Goal: Task Accomplishment & Management: Manage account settings

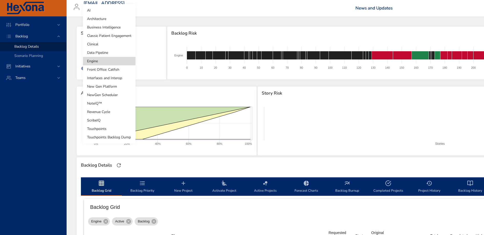
click at [113, 54] on body "Portfolio Backlog Backlog Details Scenario Planning Initiatives Teams [EMAIL_AD…" at bounding box center [242, 117] width 484 height 235
click at [108, 78] on li "Interfaces and Interop" at bounding box center [109, 78] width 53 height 8
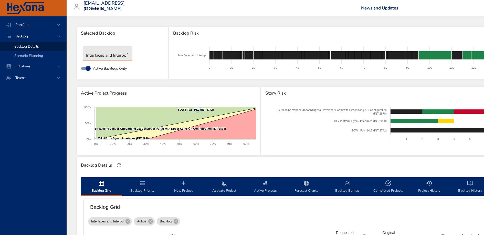
click at [117, 56] on body "Portfolio Backlog Backlog Details Scenario Planning Initiatives Teams [EMAIL_AD…" at bounding box center [242, 117] width 484 height 235
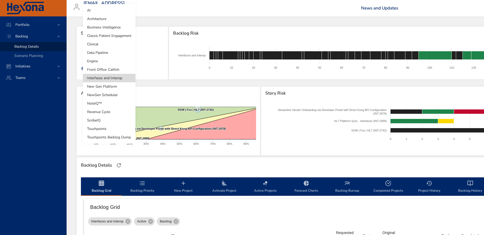
click at [113, 45] on li "Clinical" at bounding box center [109, 44] width 53 height 8
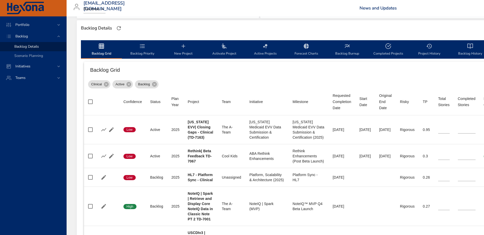
scroll to position [152, 0]
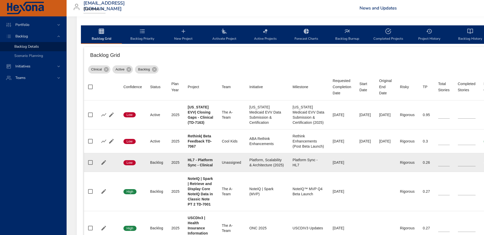
click at [207, 163] on b "HL7 - Platform Sync - Clinical" at bounding box center [200, 162] width 25 height 9
click at [104, 163] on icon "button" at bounding box center [104, 162] width 6 height 6
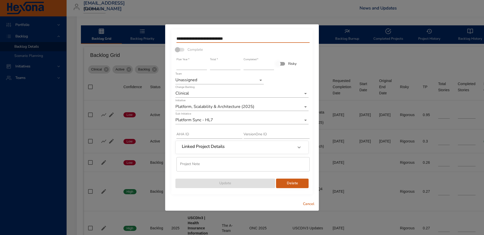
click at [219, 39] on input "**********" at bounding box center [243, 39] width 133 height 8
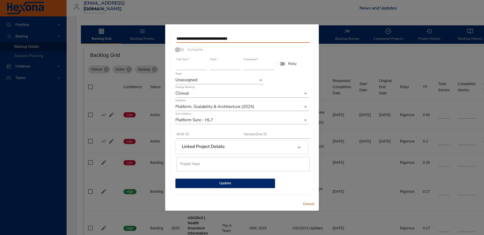
type input "**********"
click at [239, 68] on input "**" at bounding box center [225, 66] width 30 height 8
click at [239, 68] on input "*" at bounding box center [225, 66] width 30 height 8
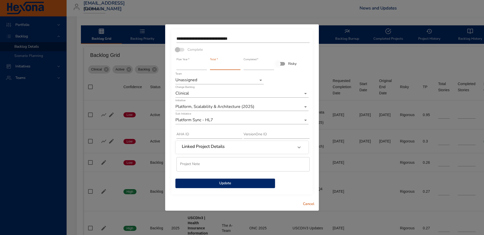
type input "*"
click at [239, 68] on input "*" at bounding box center [225, 66] width 30 height 8
click at [242, 186] on span "Update" at bounding box center [225, 183] width 91 height 6
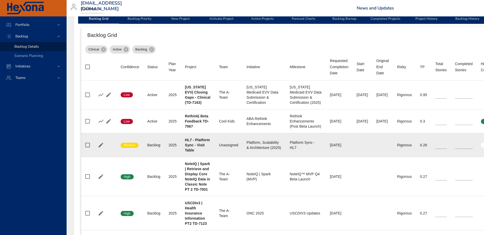
scroll to position [172, 0]
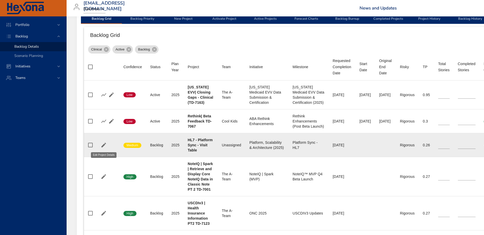
click at [104, 145] on icon "button" at bounding box center [103, 145] width 5 height 5
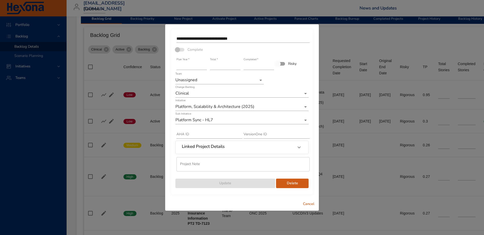
click at [313, 205] on span "Cancel" at bounding box center [309, 204] width 12 height 6
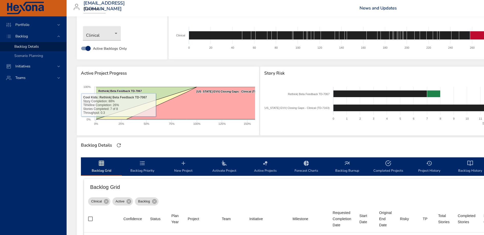
scroll to position [0, 0]
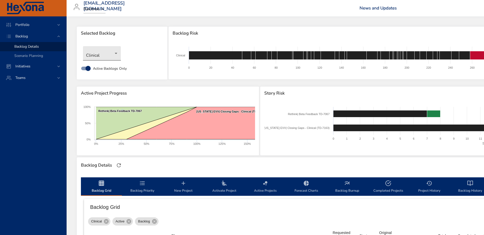
click at [103, 55] on body "Portfolio Backlog Backlog Details Scenario Planning Initiatives Teams [EMAIL_AD…" at bounding box center [242, 117] width 484 height 235
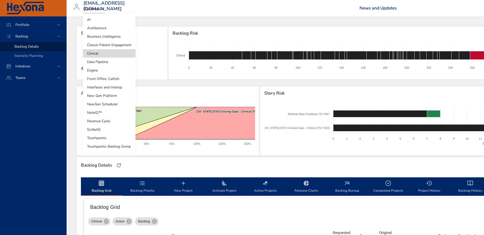
click at [106, 120] on li "Revenue Cycle" at bounding box center [109, 121] width 53 height 8
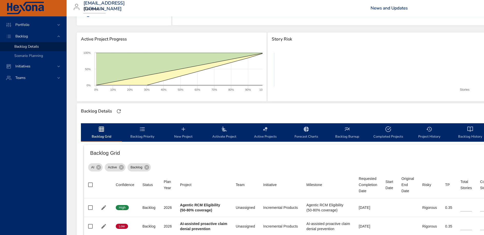
scroll to position [16, 0]
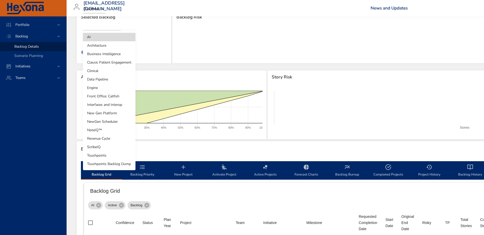
click at [100, 37] on body "Portfolio Backlog Backlog Details Scenario Planning Initiatives Teams [EMAIL_AD…" at bounding box center [242, 101] width 484 height 235
click at [106, 136] on li "Revenue Cycle" at bounding box center [109, 138] width 53 height 8
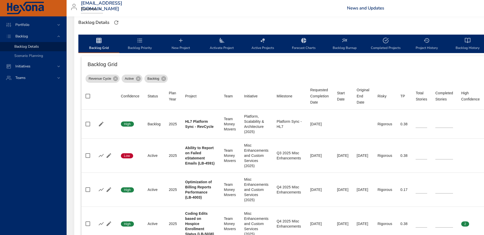
scroll to position [142, 3]
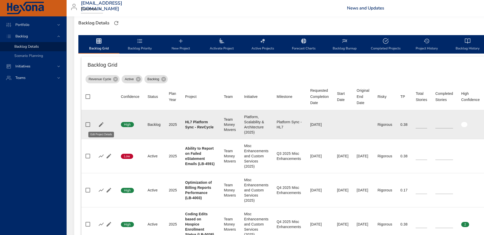
click at [102, 125] on icon "button" at bounding box center [101, 124] width 6 height 6
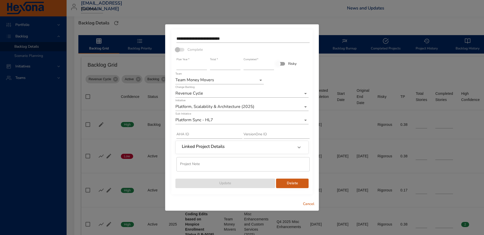
click at [235, 38] on input "**********" at bounding box center [243, 39] width 133 height 8
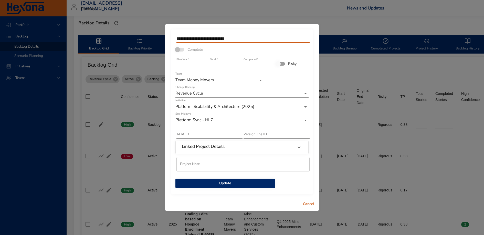
type input "**********"
click at [227, 65] on input "*" at bounding box center [225, 66] width 30 height 8
click at [239, 68] on input "*" at bounding box center [225, 66] width 30 height 8
click at [262, 39] on input "**********" at bounding box center [243, 39] width 133 height 8
click at [225, 66] on input "*" at bounding box center [225, 66] width 30 height 8
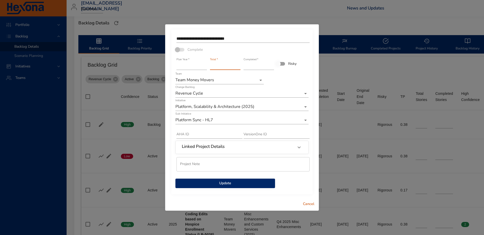
type input "*"
click at [239, 64] on input "*" at bounding box center [225, 66] width 30 height 8
click at [231, 182] on span "Update" at bounding box center [225, 183] width 91 height 6
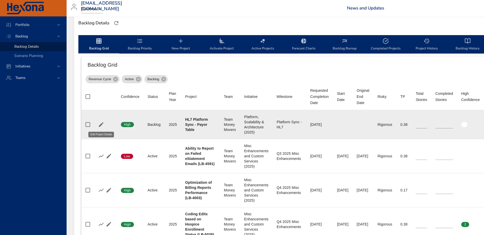
click at [100, 124] on icon "button" at bounding box center [101, 124] width 6 height 6
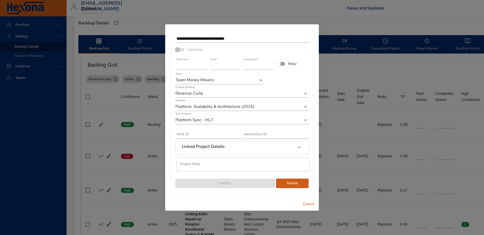
type input "*"
click at [238, 67] on input "*" at bounding box center [225, 66] width 30 height 8
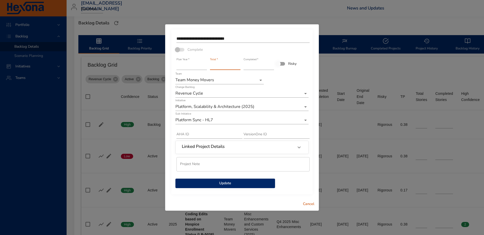
click at [233, 185] on span "Update" at bounding box center [225, 183] width 91 height 6
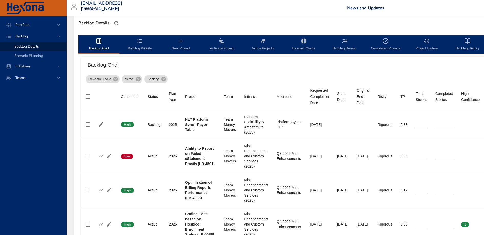
click at [182, 44] on icon "backlog-tab" at bounding box center [181, 41] width 6 height 6
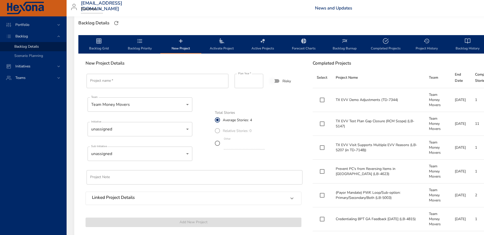
click at [158, 78] on input "Project name   *" at bounding box center [158, 81] width 142 height 14
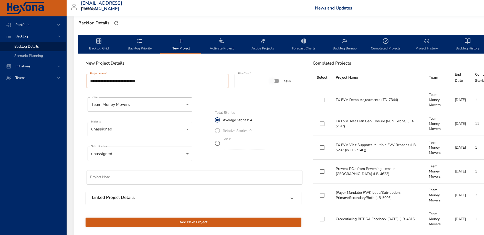
type input "**********"
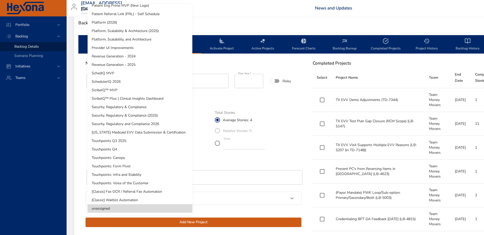
click at [149, 30] on li "Platform, Scalability & Architecture (2025)" at bounding box center [140, 31] width 105 height 8
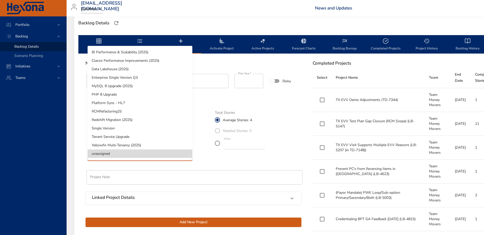
click at [139, 104] on li "Platform Sync - HL7" at bounding box center [140, 103] width 105 height 8
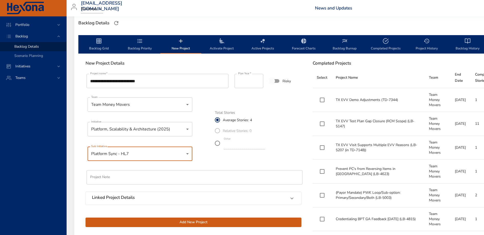
click at [288, 152] on div "Total Stories Average Stories: 4 Relative Stories: 0 Other *" at bounding box center [258, 129] width 93 height 49
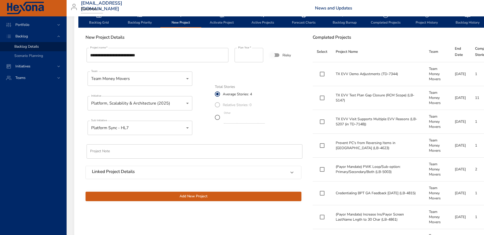
scroll to position [179, 3]
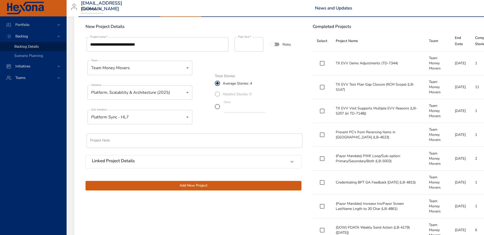
click at [200, 183] on span "Add New Project" at bounding box center [194, 185] width 208 height 6
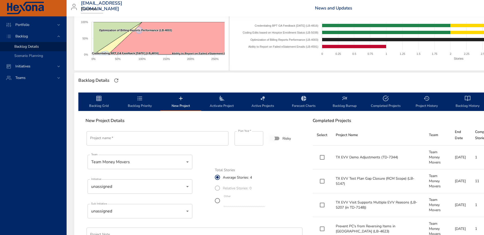
scroll to position [72, 3]
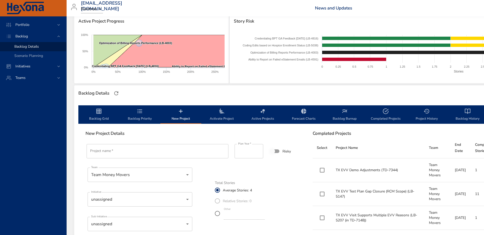
click at [100, 115] on span "Backlog Grid" at bounding box center [98, 115] width 35 height 14
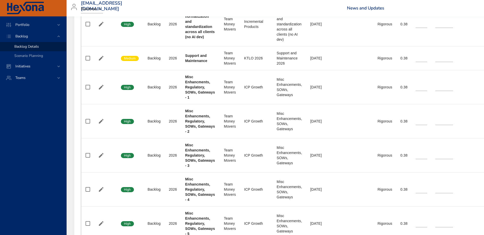
scroll to position [1583, 3]
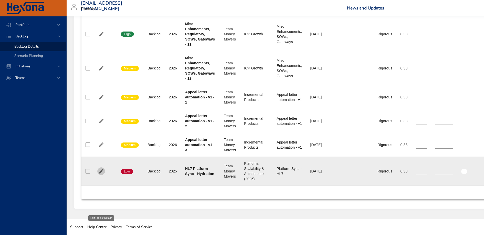
click at [98, 173] on icon "button" at bounding box center [101, 171] width 6 height 6
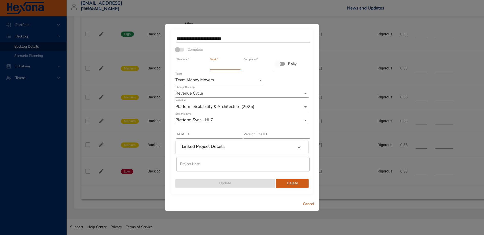
click at [219, 66] on input "*" at bounding box center [225, 66] width 30 height 8
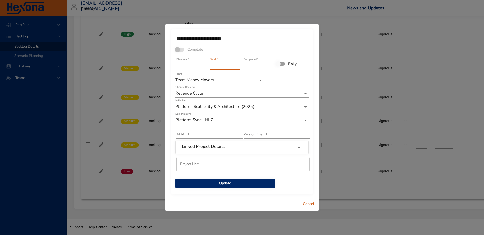
click at [239, 69] on input "*" at bounding box center [225, 66] width 30 height 8
click at [239, 68] on input "*" at bounding box center [225, 66] width 30 height 8
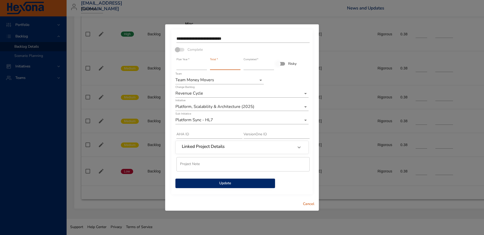
click at [239, 64] on input "*" at bounding box center [225, 66] width 30 height 8
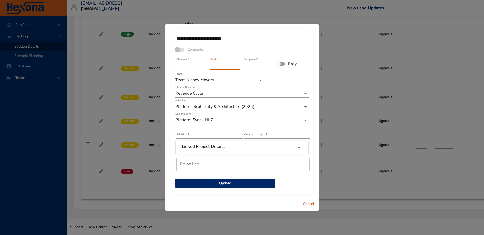
click at [239, 64] on input "*" at bounding box center [225, 66] width 30 height 8
click at [239, 64] on input "**" at bounding box center [225, 66] width 30 height 8
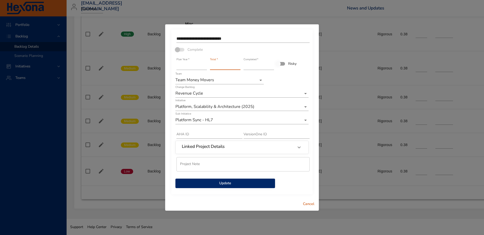
click at [239, 68] on input "*" at bounding box center [225, 66] width 30 height 8
click at [238, 65] on input "*" at bounding box center [225, 66] width 30 height 8
type input "**"
click at [238, 65] on input "**" at bounding box center [225, 66] width 30 height 8
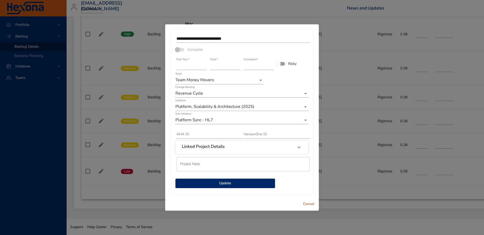
click at [224, 183] on span "Update" at bounding box center [225, 183] width 91 height 6
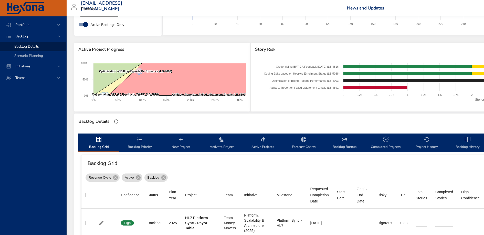
scroll to position [0, 3]
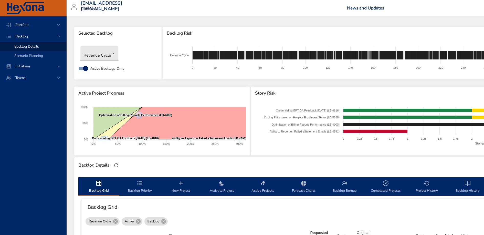
click at [140, 191] on span "Backlog Priority" at bounding box center [140, 187] width 35 height 14
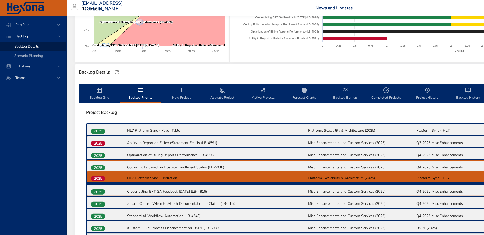
scroll to position [96, 2]
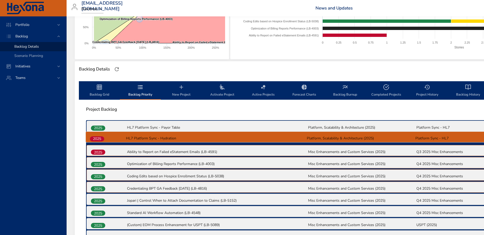
drag, startPoint x: 99, startPoint y: 183, endPoint x: 98, endPoint y: 138, distance: 45.4
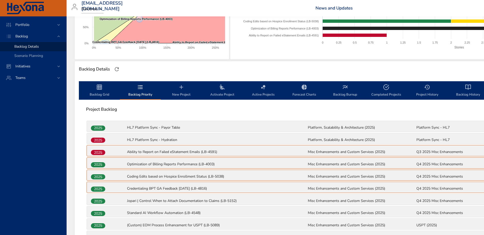
click at [100, 91] on span "Backlog Grid" at bounding box center [99, 91] width 35 height 14
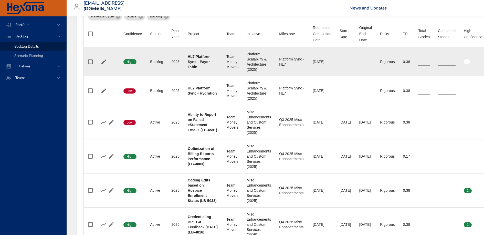
scroll to position [154, 0]
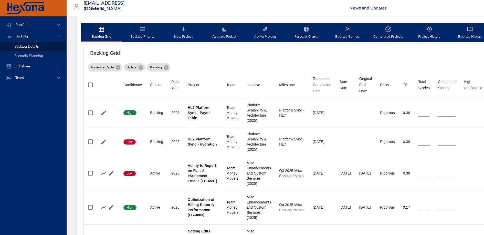
click at [144, 35] on span "Backlog Priority" at bounding box center [142, 33] width 35 height 14
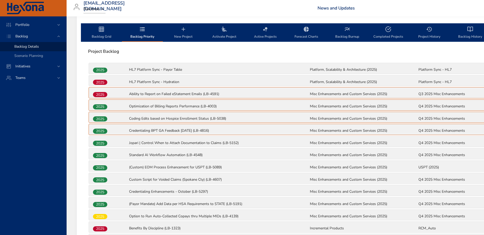
click at [100, 33] on span "Backlog Grid" at bounding box center [101, 33] width 35 height 14
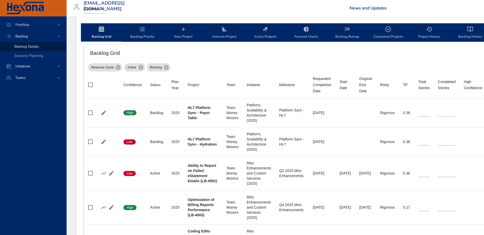
click at [142, 35] on span "Backlog Priority" at bounding box center [142, 33] width 35 height 14
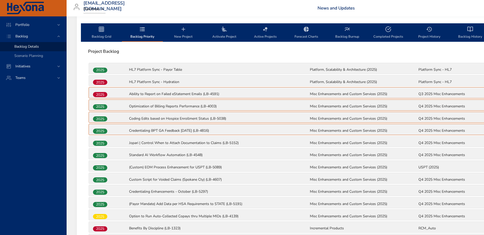
click at [102, 35] on span "Backlog Grid" at bounding box center [101, 33] width 35 height 14
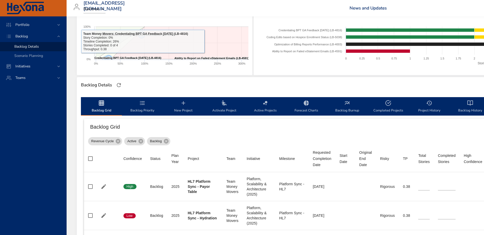
scroll to position [0, 0]
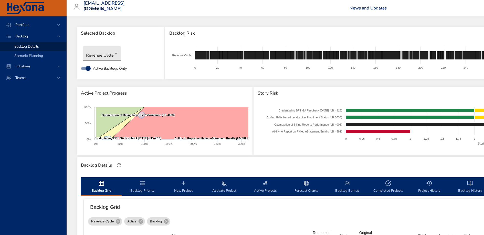
click at [106, 58] on body "Portfolio Backlog Backlog Details Scenario Planning Initiatives Teams priit.par…" at bounding box center [242, 117] width 484 height 235
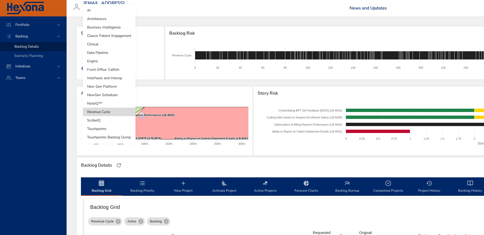
click at [98, 43] on li "Clinical" at bounding box center [109, 44] width 53 height 8
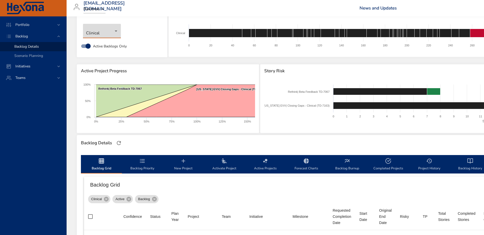
scroll to position [0, 0]
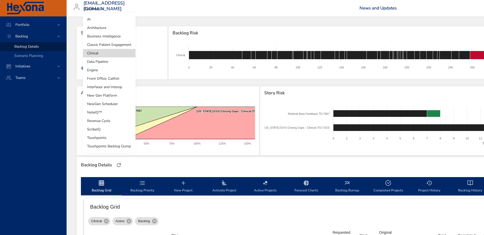
click at [107, 52] on body "Portfolio Backlog Backlog Details Scenario Planning Initiatives Teams priit.par…" at bounding box center [242, 117] width 484 height 235
click at [112, 86] on li "Interfaces and Interop" at bounding box center [109, 87] width 53 height 8
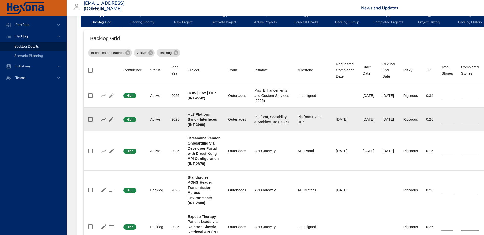
scroll to position [173, 0]
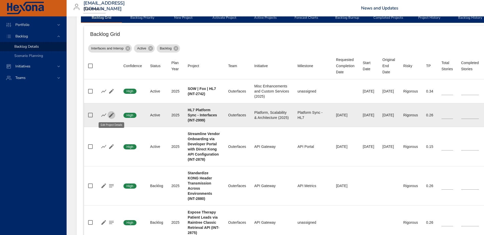
click at [110, 115] on icon "button" at bounding box center [111, 115] width 6 height 6
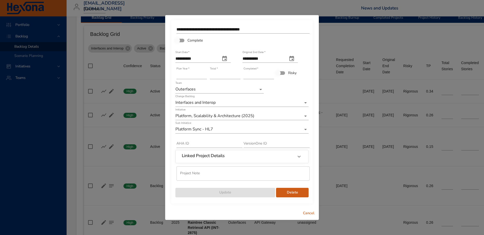
click at [311, 212] on span "Cancel" at bounding box center [309, 213] width 12 height 6
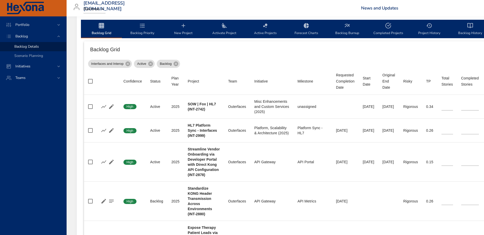
scroll to position [157, 0]
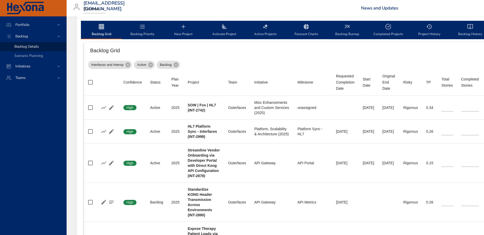
click at [179, 31] on span "New Project" at bounding box center [183, 31] width 35 height 14
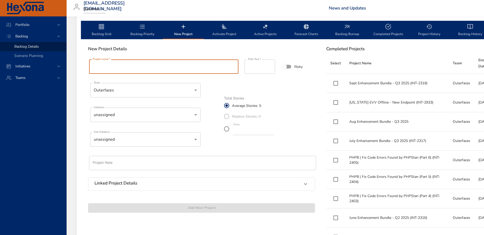
click at [133, 68] on input "Project name   *" at bounding box center [163, 66] width 149 height 14
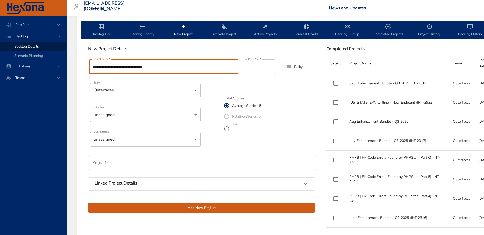
type input "**********"
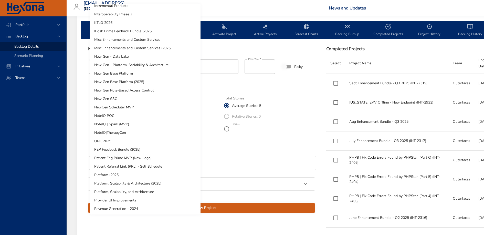
scroll to position [129, 0]
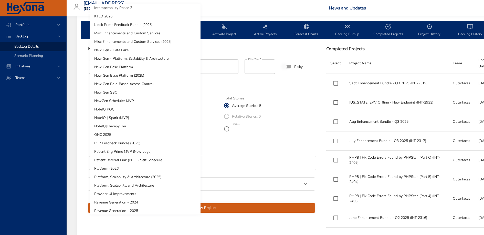
click at [151, 59] on li "New Gen - Platform, Scalability & Architecture" at bounding box center [145, 58] width 110 height 8
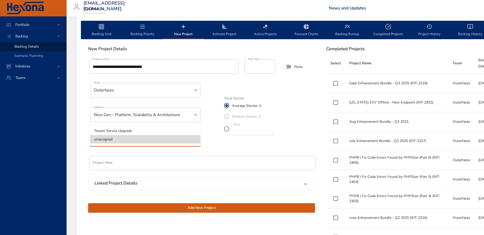
click at [208, 129] on div at bounding box center [242, 117] width 484 height 235
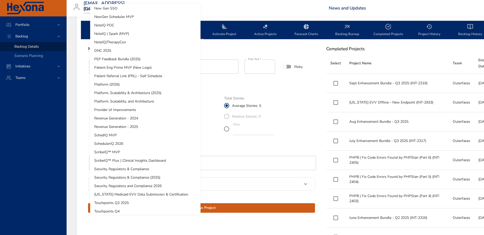
scroll to position [214, 0]
click at [151, 90] on li "Platform, Scalability & Architecture (2025)" at bounding box center [145, 92] width 110 height 8
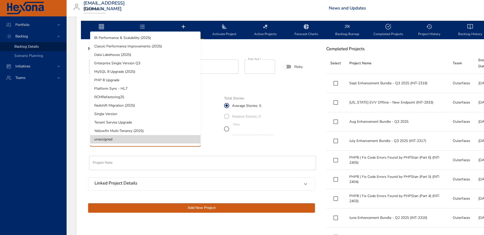
click at [150, 85] on li "Platform Sync - HL7" at bounding box center [145, 88] width 110 height 8
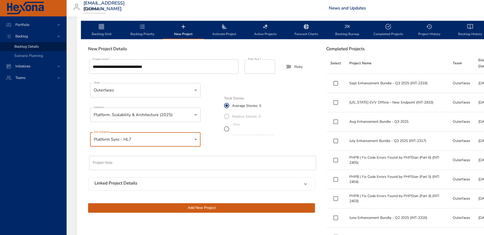
click at [192, 207] on span "Add New Project" at bounding box center [201, 208] width 219 height 6
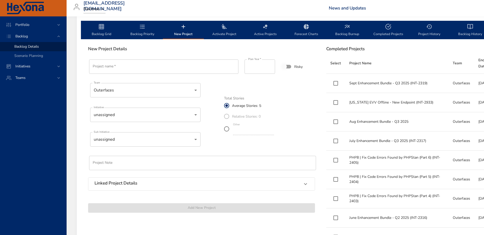
click at [105, 26] on span "Backlog Grid" at bounding box center [101, 31] width 35 height 14
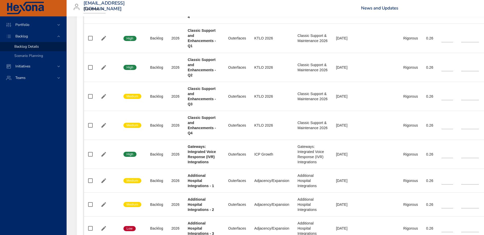
scroll to position [1153, 0]
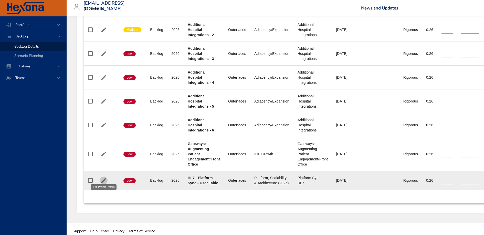
click at [105, 178] on icon "button" at bounding box center [104, 180] width 6 height 6
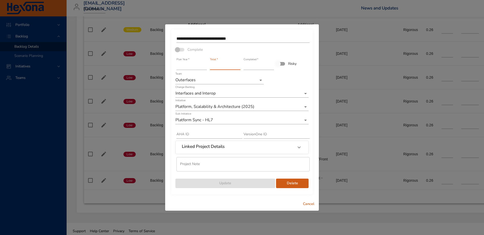
click at [225, 64] on input "*" at bounding box center [225, 66] width 30 height 8
click at [239, 67] on input "*" at bounding box center [225, 66] width 30 height 8
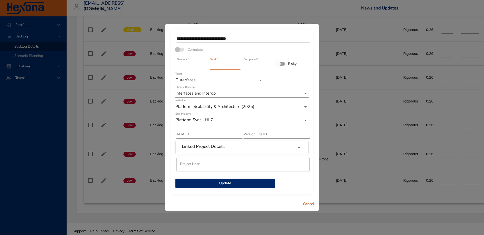
click at [239, 67] on input "*" at bounding box center [225, 66] width 30 height 8
type input "*"
click at [239, 67] on input "*" at bounding box center [225, 66] width 30 height 8
click at [229, 182] on span "Update" at bounding box center [225, 183] width 91 height 6
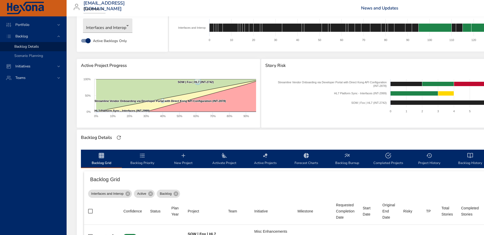
scroll to position [0, 0]
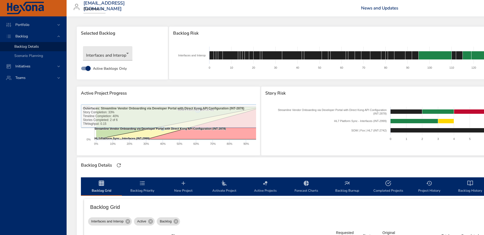
click at [137, 186] on span "Backlog Priority" at bounding box center [142, 187] width 35 height 14
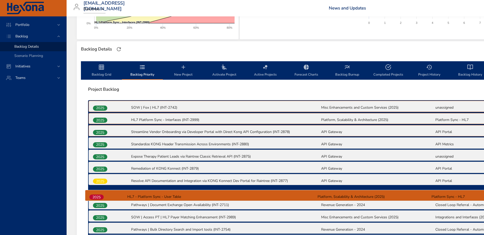
scroll to position [120, 0]
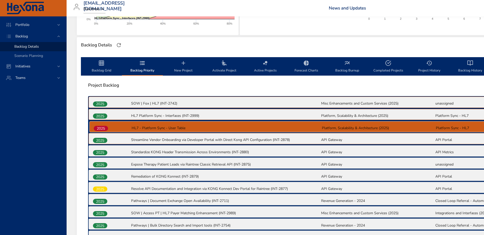
drag, startPoint x: 100, startPoint y: 183, endPoint x: 100, endPoint y: 128, distance: 55.1
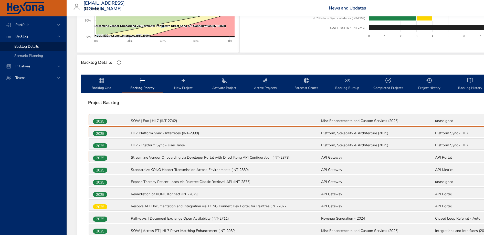
scroll to position [98, 0]
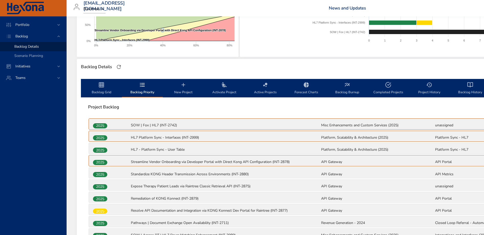
click at [103, 87] on icon "backlog-tab" at bounding box center [101, 84] width 5 height 5
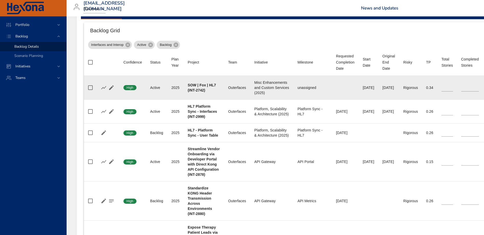
scroll to position [177, 0]
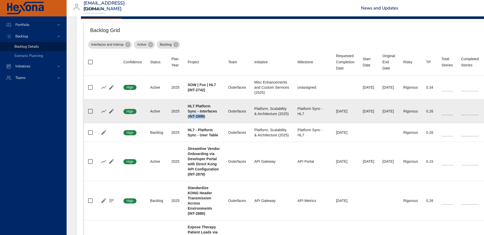
drag, startPoint x: 205, startPoint y: 115, endPoint x: 189, endPoint y: 115, distance: 15.1
click at [189, 115] on b "HL7 Platform Sync - Interfaces (INT-2999)" at bounding box center [202, 111] width 29 height 14
copy b "INT-2999"
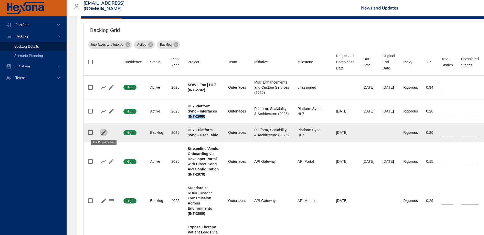
click at [103, 131] on icon "button" at bounding box center [104, 132] width 6 height 6
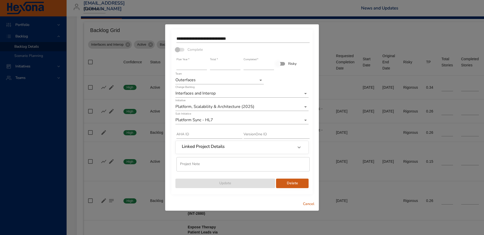
type input "*"
click at [238, 68] on input "*" at bounding box center [225, 66] width 30 height 8
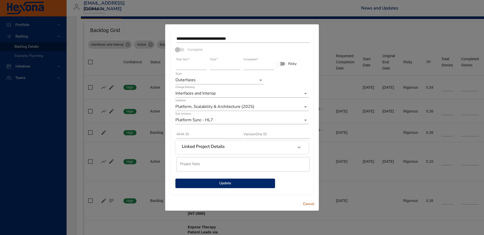
click at [230, 183] on span "Update" at bounding box center [225, 183] width 91 height 6
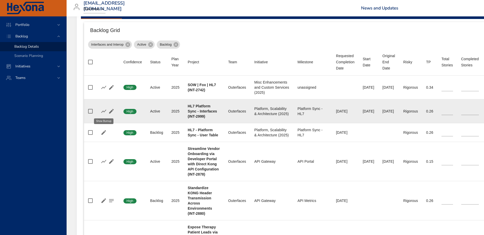
click at [103, 111] on icon "button" at bounding box center [103, 110] width 5 height 3
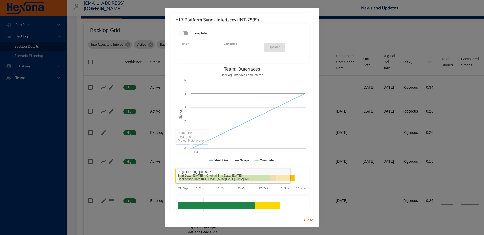
click at [309, 219] on span "Close" at bounding box center [309, 220] width 12 height 6
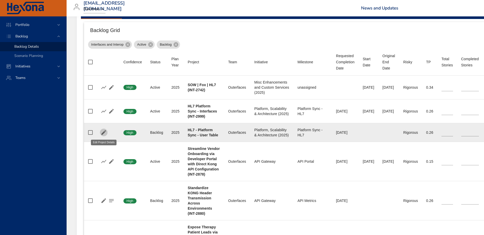
click at [106, 131] on icon "button" at bounding box center [104, 132] width 6 height 6
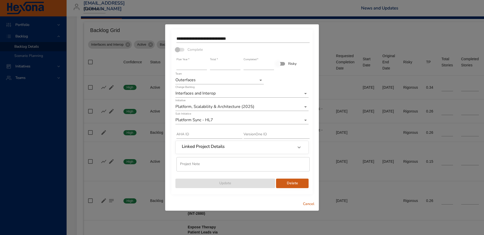
click at [218, 64] on input "*" at bounding box center [225, 66] width 30 height 8
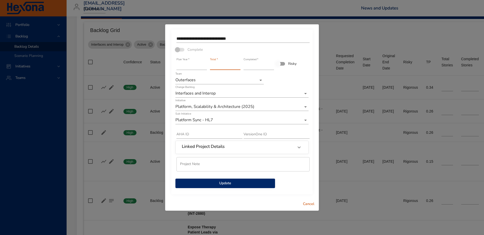
type input "*"
click at [239, 64] on input "*" at bounding box center [225, 66] width 30 height 8
click at [237, 184] on span "Update" at bounding box center [225, 183] width 91 height 6
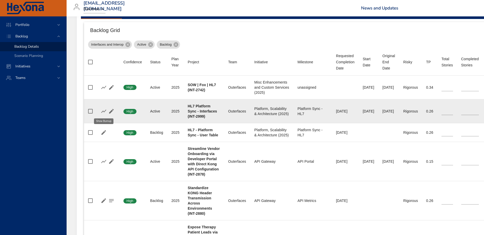
click at [105, 110] on icon "button" at bounding box center [104, 111] width 6 height 6
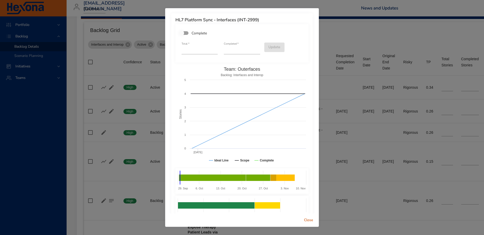
click at [331, 51] on div "HL7 Platform Sync - Interfaces (INT-2999) Complete Total   * * Completed   * * …" at bounding box center [242, 117] width 484 height 235
click at [311, 222] on span "Close" at bounding box center [309, 220] width 12 height 6
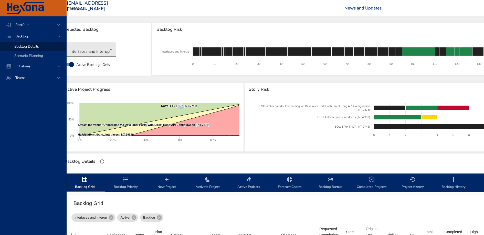
scroll to position [4, 15]
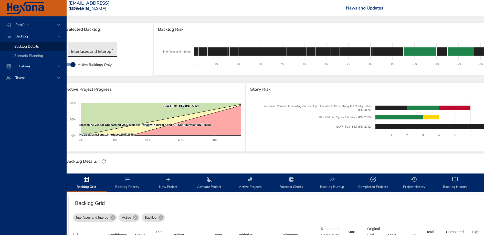
click at [114, 50] on body "Portfolio Backlog Backlog Details Scenario Planning Initiatives Teams priit.par…" at bounding box center [227, 113] width 484 height 235
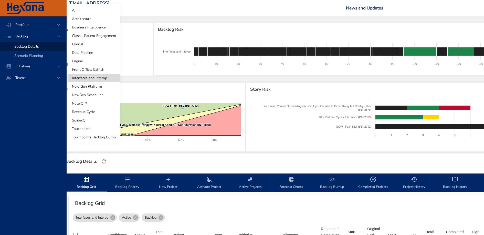
click at [100, 43] on li "Clinical" at bounding box center [94, 44] width 53 height 8
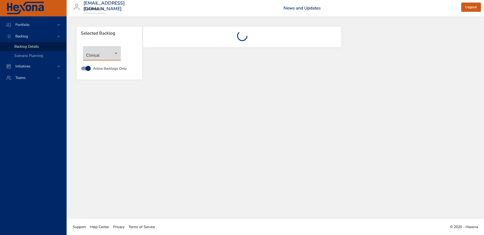
scroll to position [0, 0]
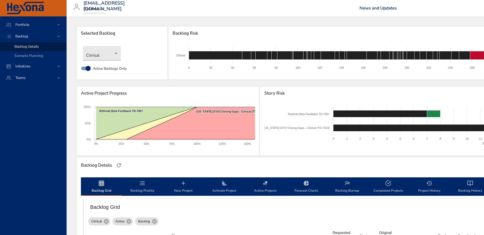
click at [309, 221] on div "Clinical Active Backlog" at bounding box center [351, 220] width 527 height 10
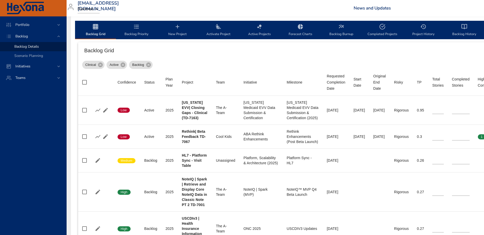
scroll to position [157, 6]
